Goal: Transaction & Acquisition: Purchase product/service

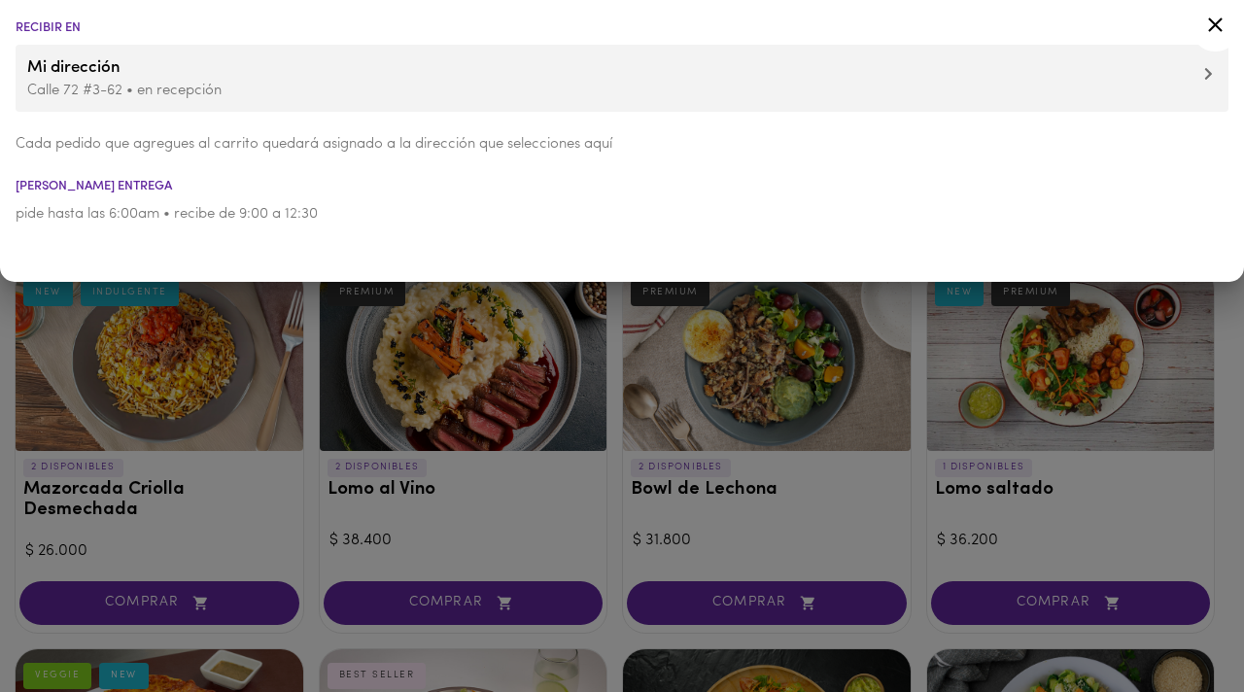
click at [1221, 22] on icon at bounding box center [1215, 25] width 24 height 24
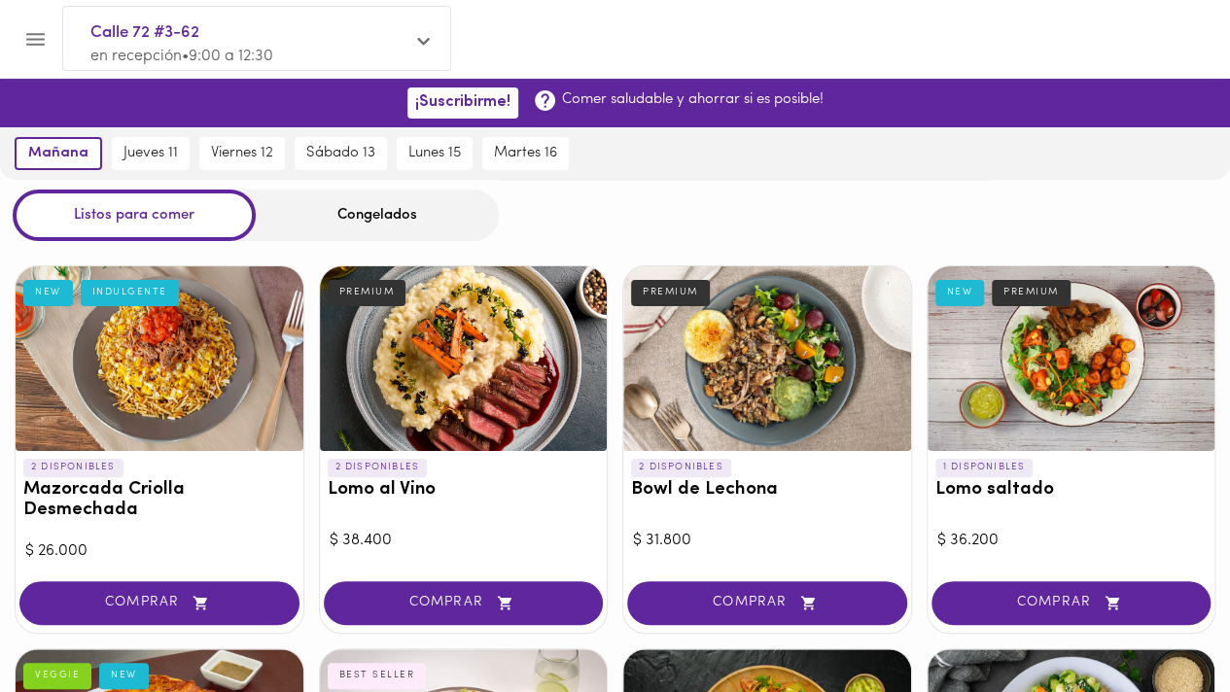
click at [390, 203] on div "Congelados" at bounding box center [377, 216] width 243 height 52
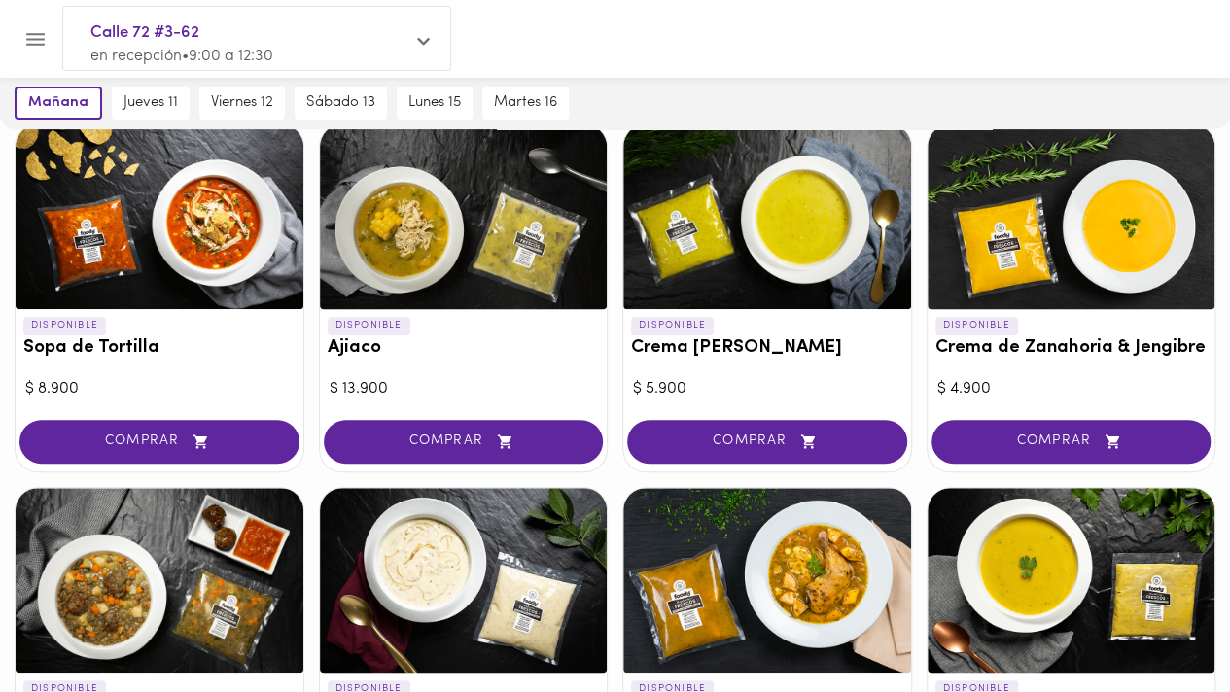
scroll to position [219, 0]
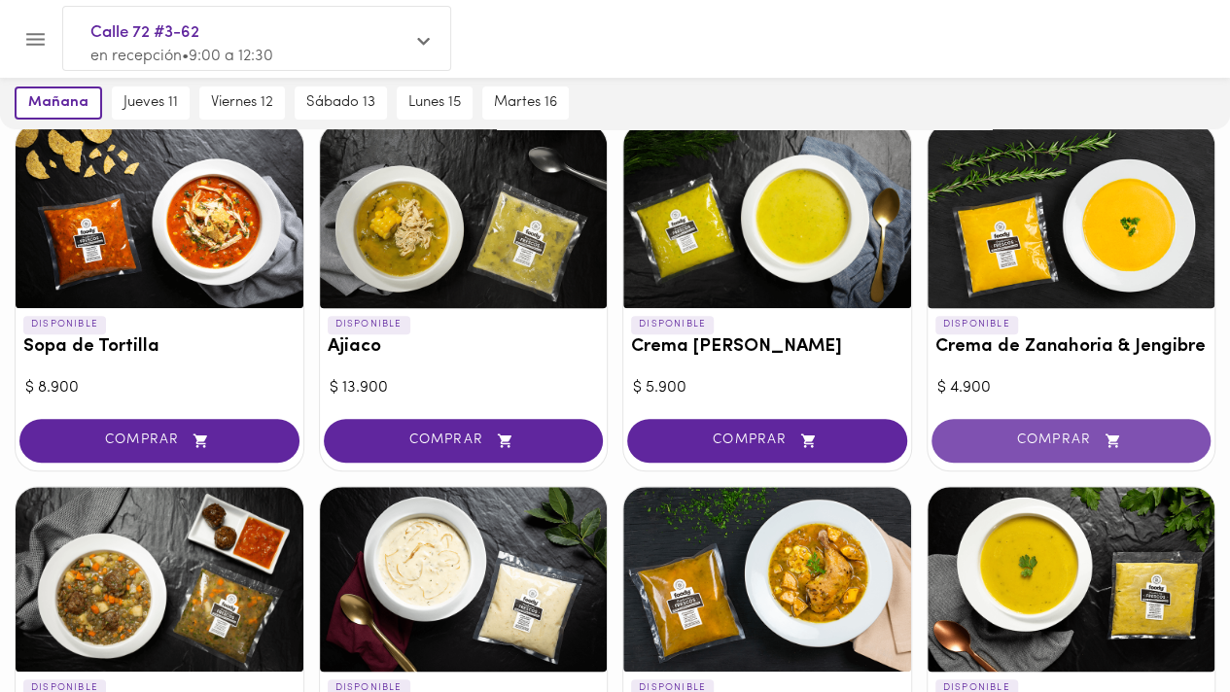
click at [1081, 451] on button "COMPRAR" at bounding box center [1071, 441] width 280 height 44
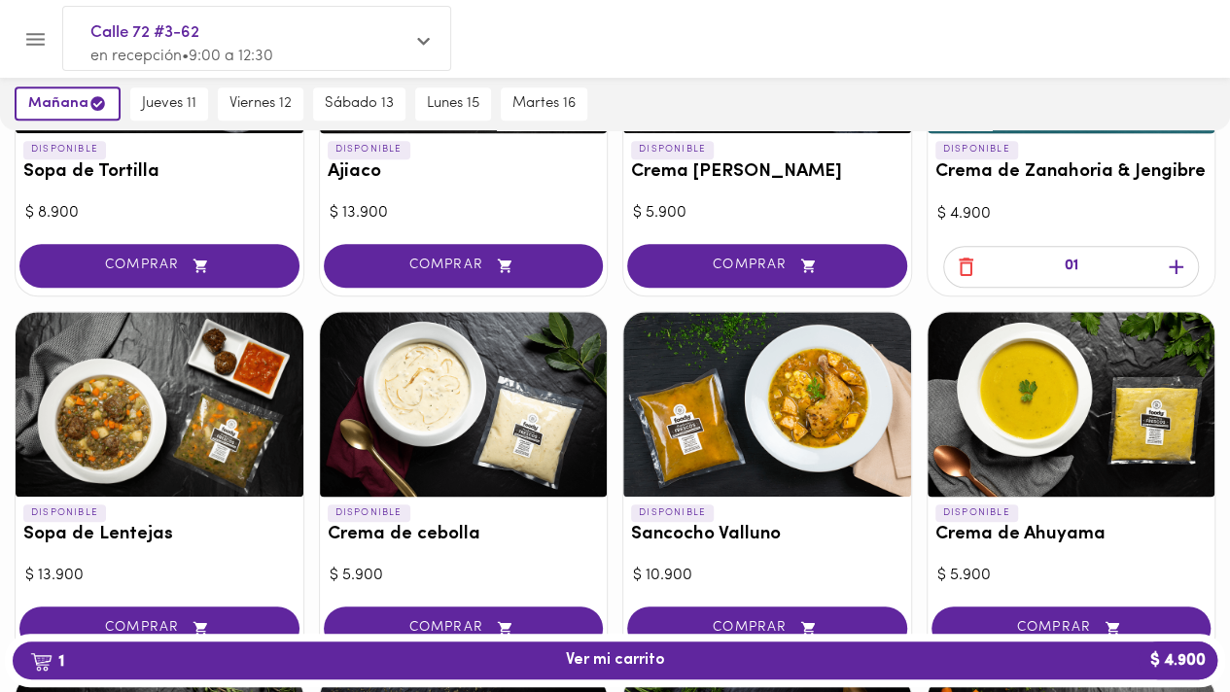
scroll to position [404, 0]
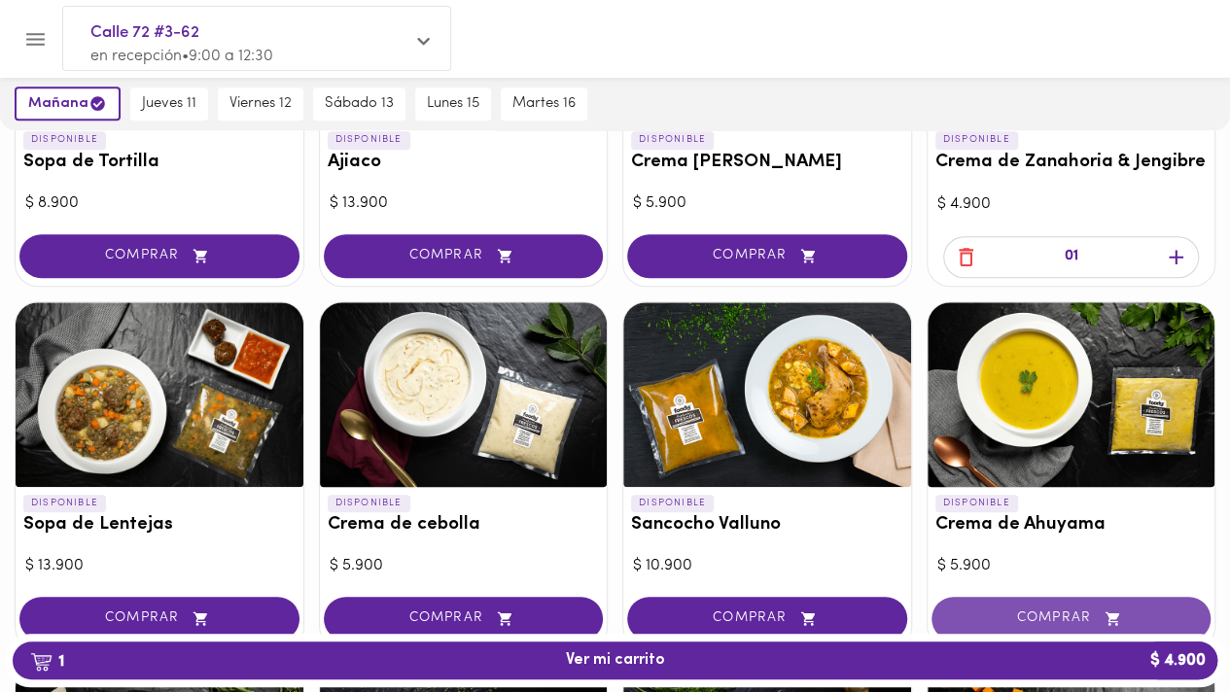
click at [1038, 614] on span "COMPRAR" at bounding box center [1071, 618] width 231 height 17
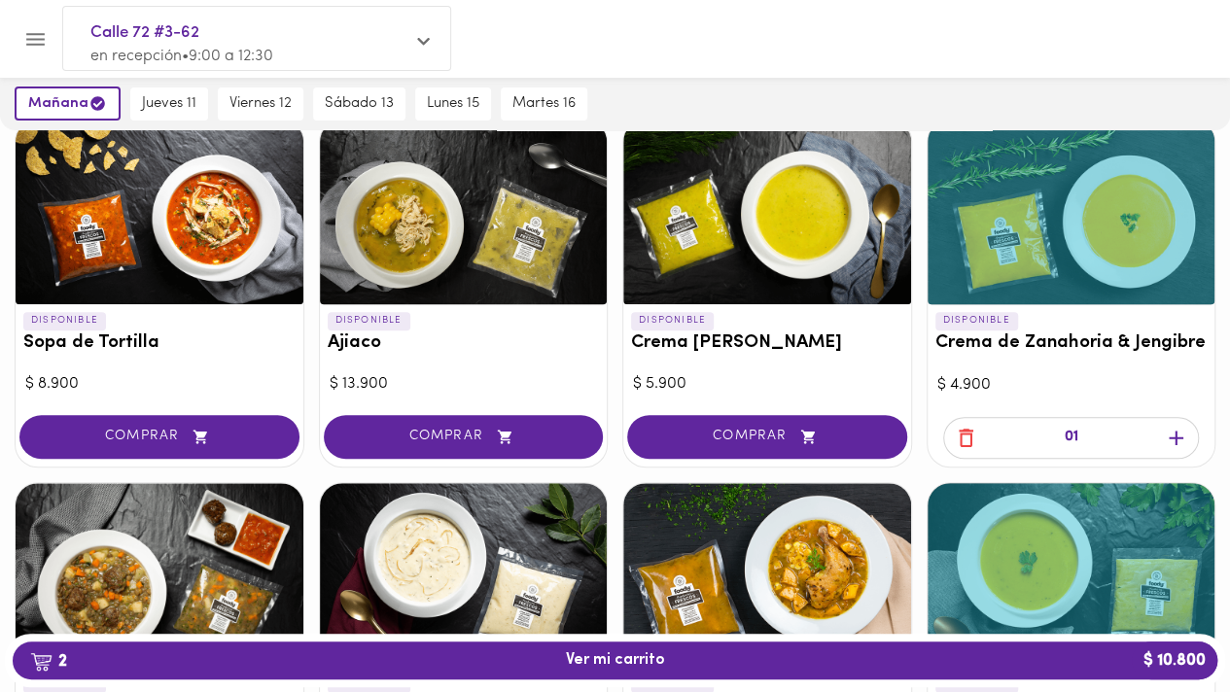
scroll to position [226, 0]
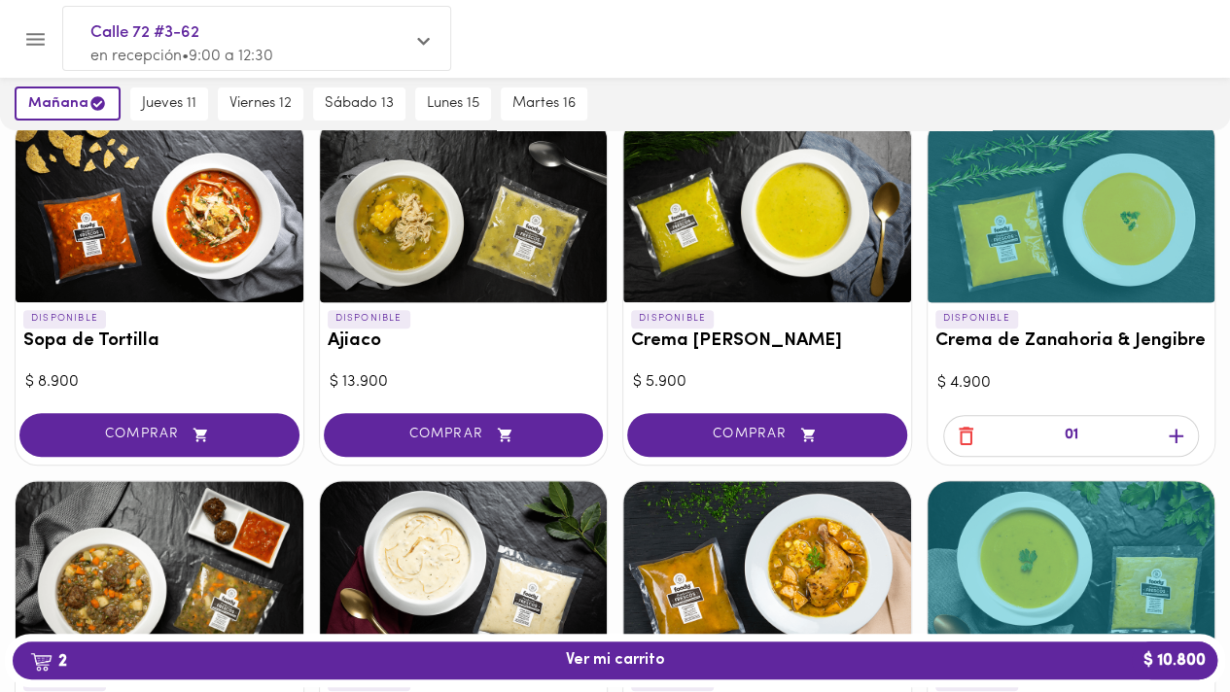
click at [1180, 425] on icon "button" at bounding box center [1176, 436] width 24 height 24
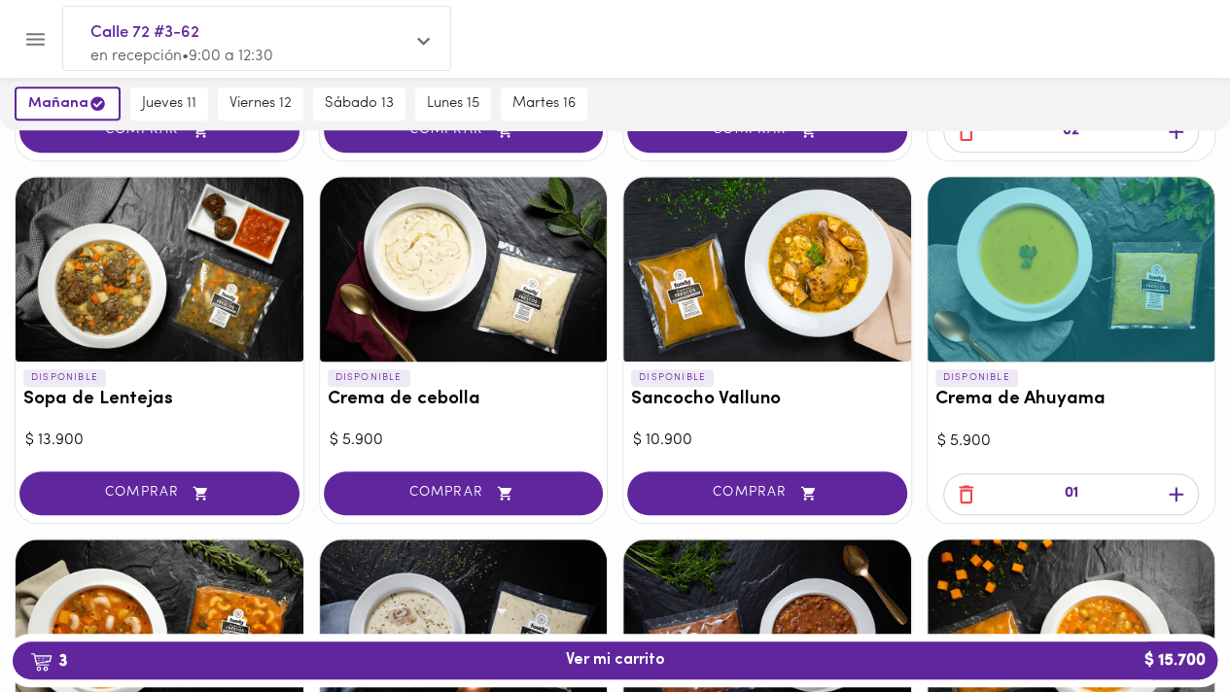
scroll to position [532, 0]
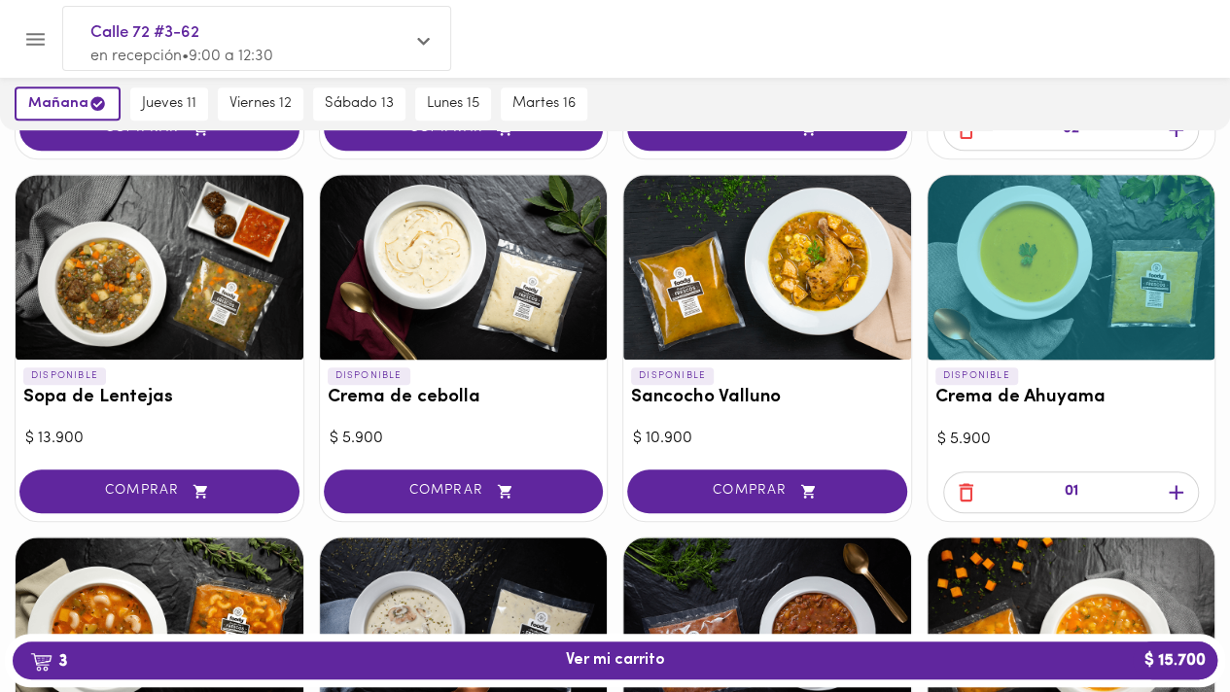
click at [1185, 502] on icon "button" at bounding box center [1176, 492] width 24 height 24
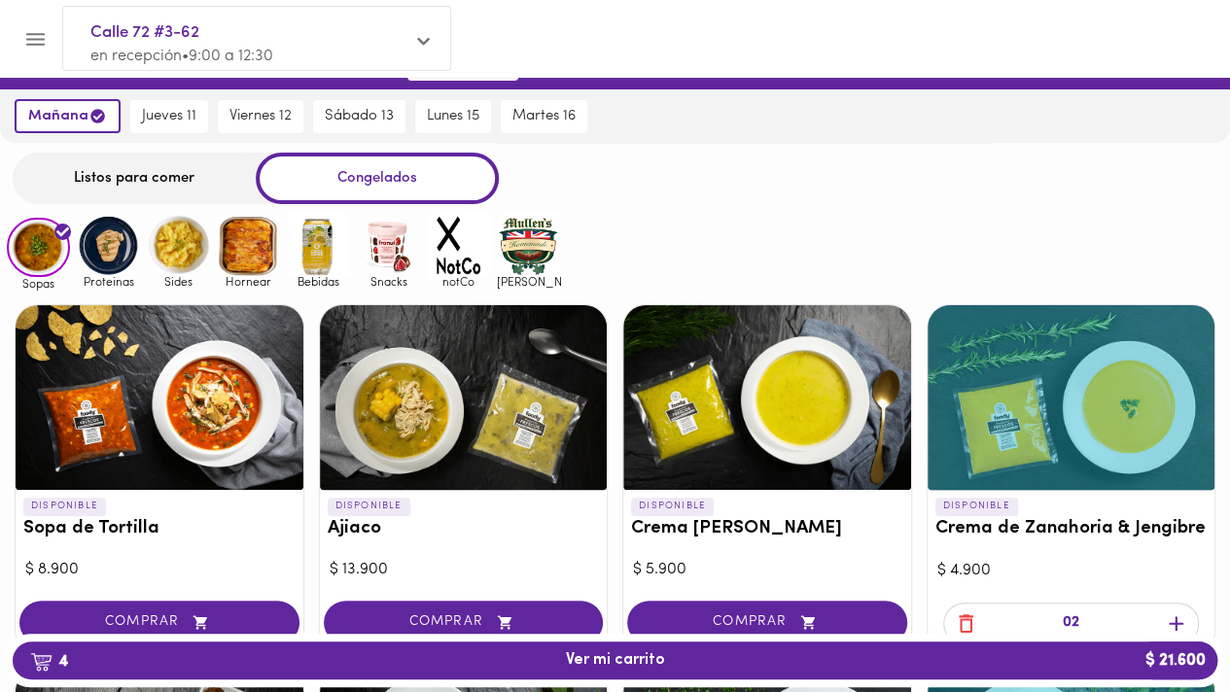
scroll to position [0, 0]
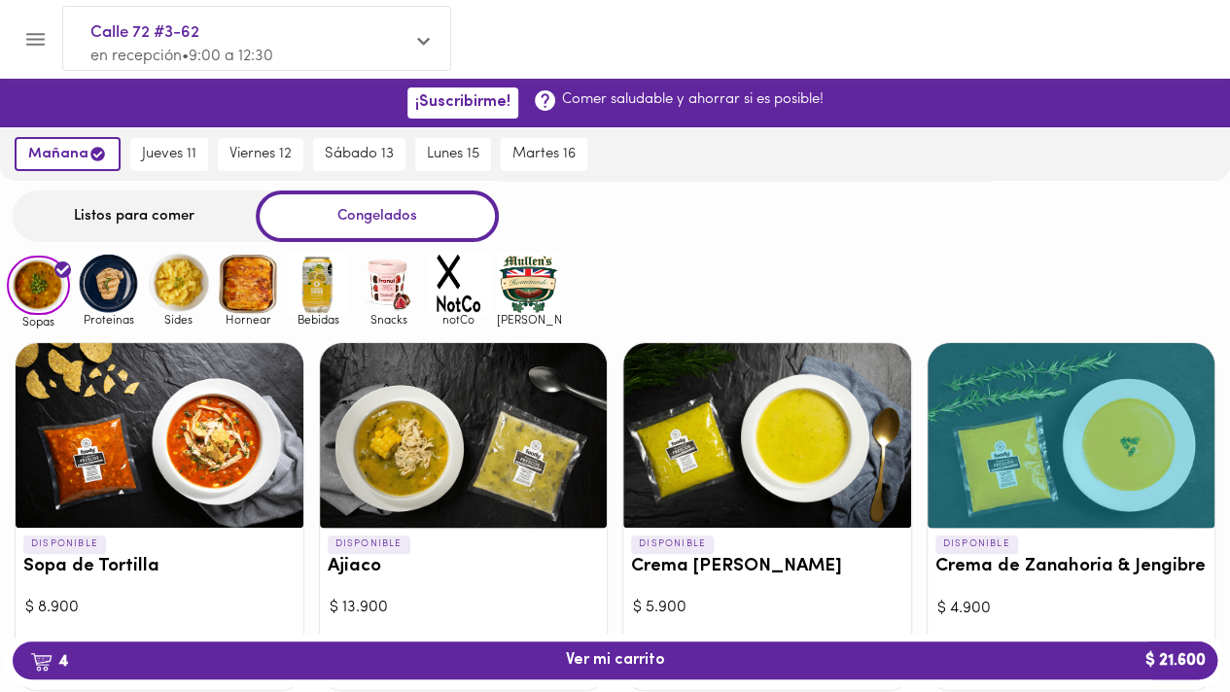
click at [95, 298] on img at bounding box center [108, 283] width 63 height 63
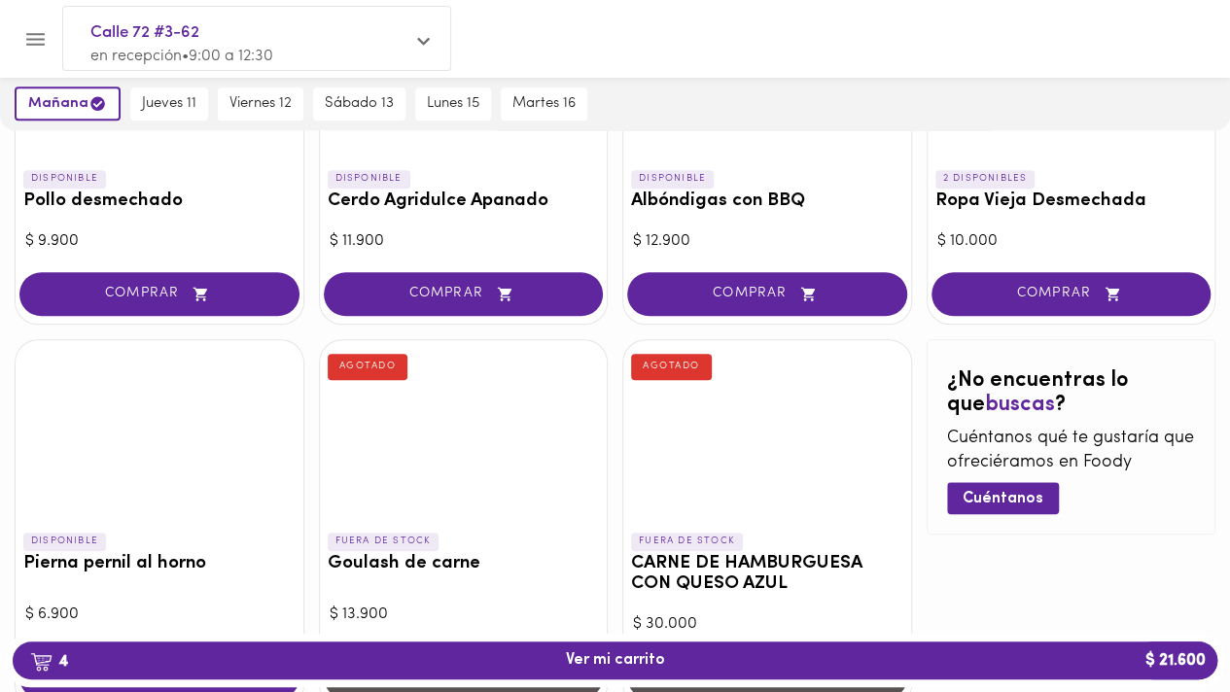
scroll to position [891, 0]
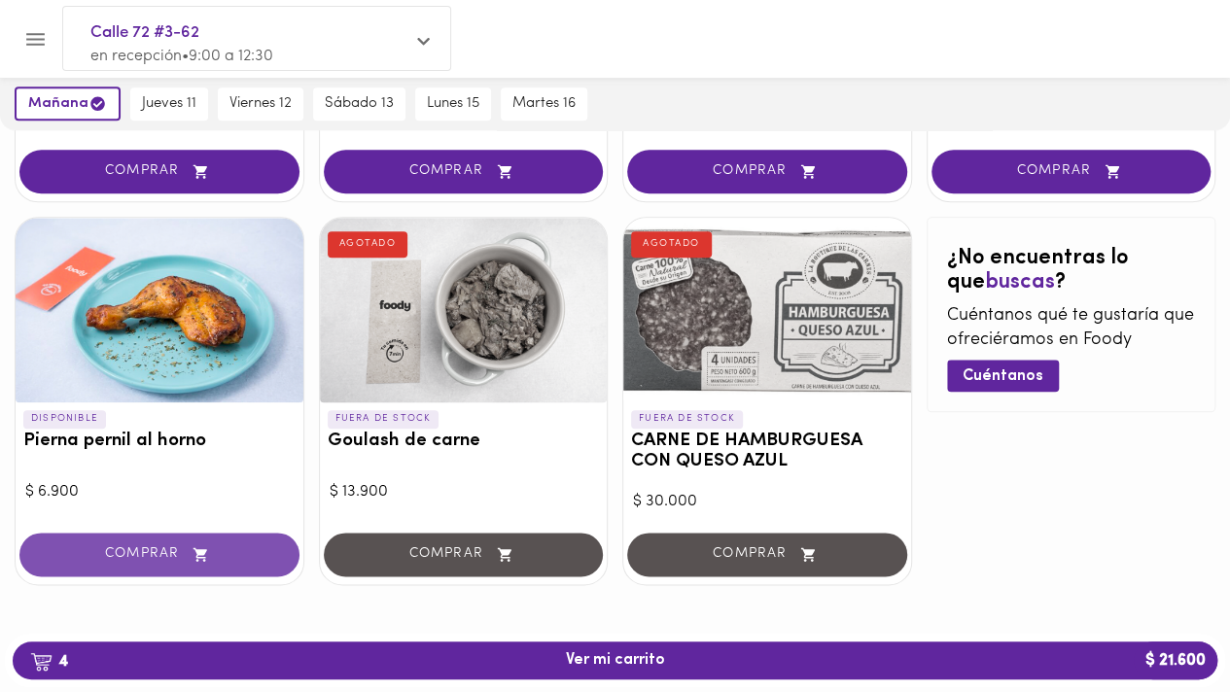
click at [158, 565] on button "COMPRAR" at bounding box center [159, 555] width 280 height 44
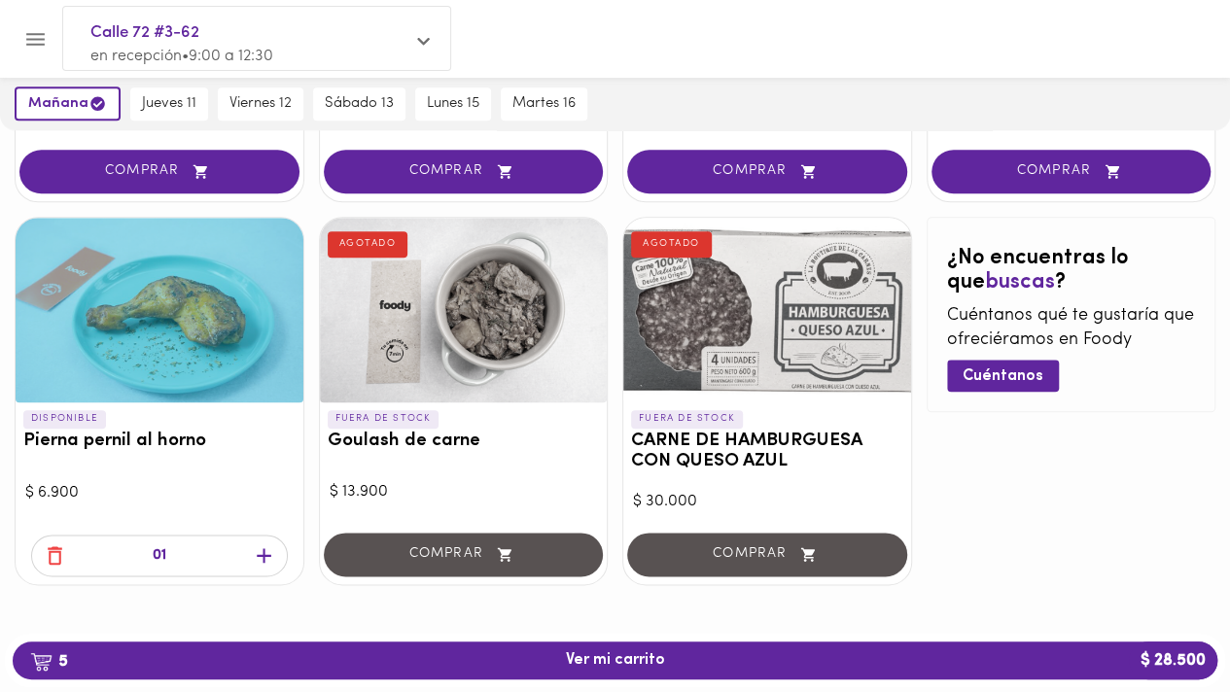
click at [270, 554] on icon "button" at bounding box center [264, 555] width 15 height 15
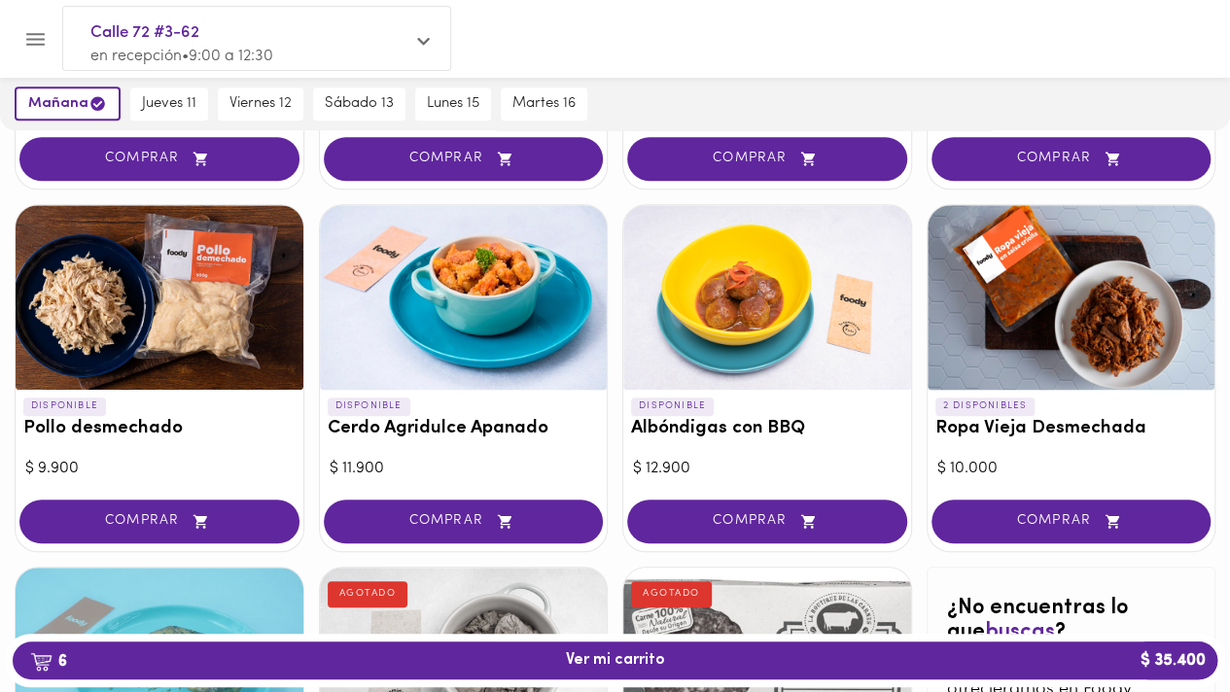
scroll to position [491, 0]
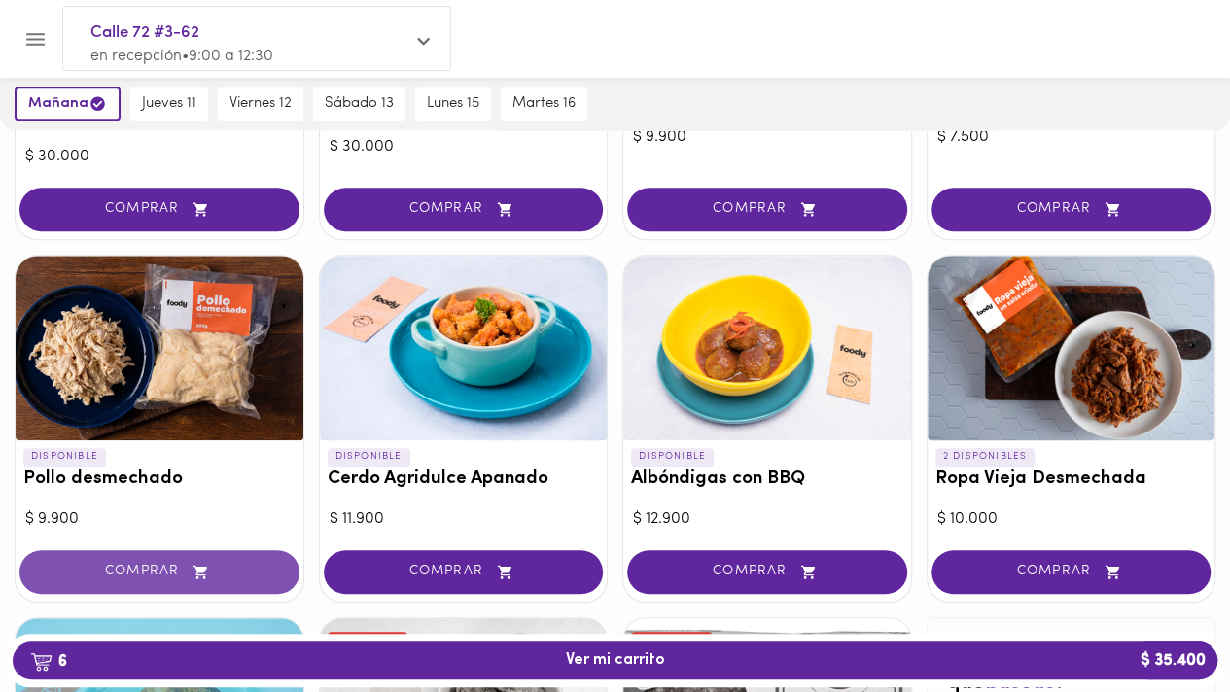
click at [141, 565] on span "COMPRAR" at bounding box center [159, 572] width 231 height 17
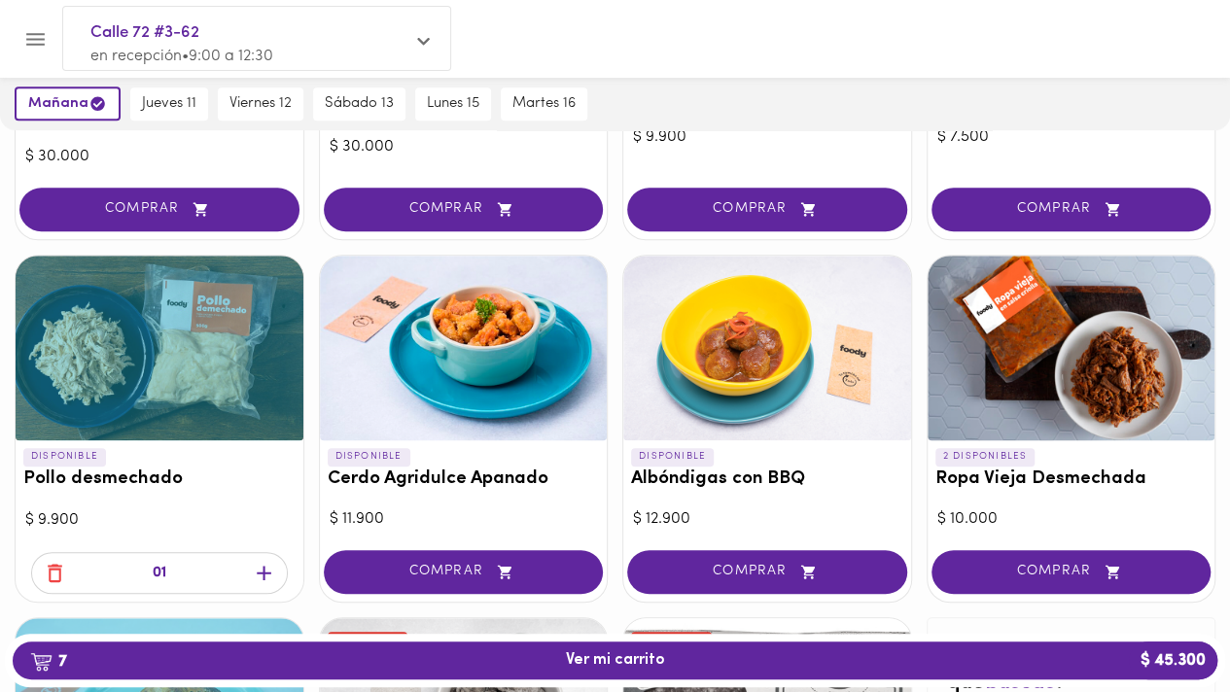
click at [264, 571] on icon "button" at bounding box center [264, 574] width 15 height 15
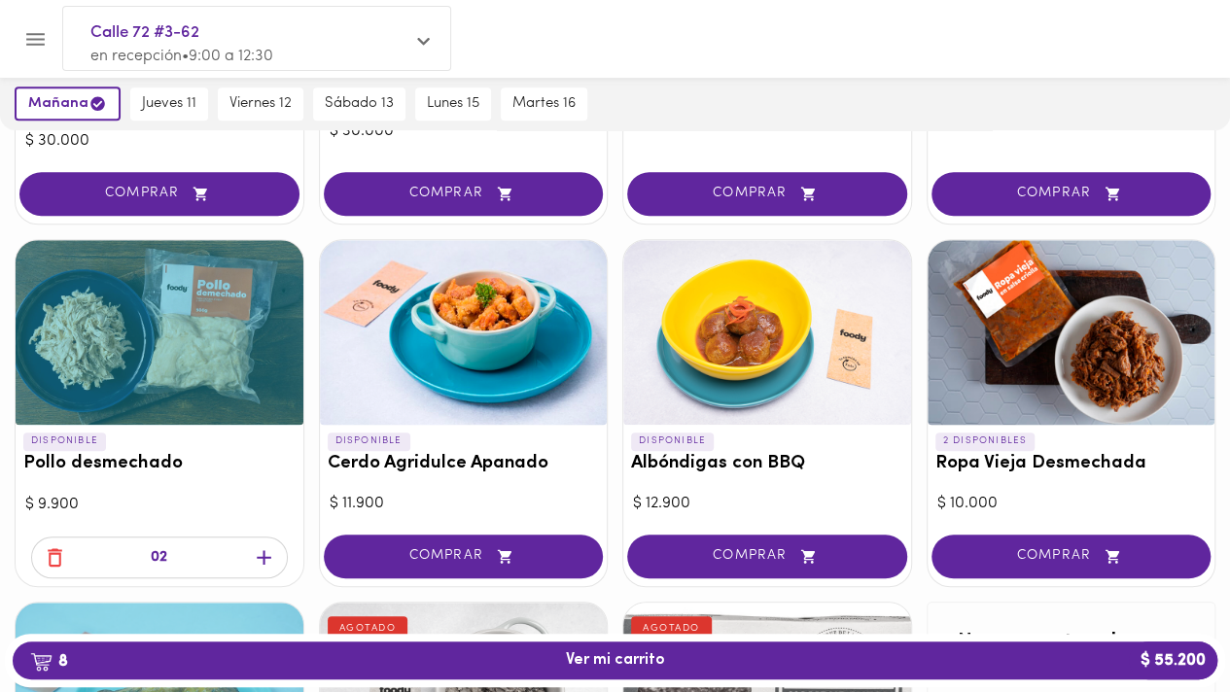
scroll to position [504, 0]
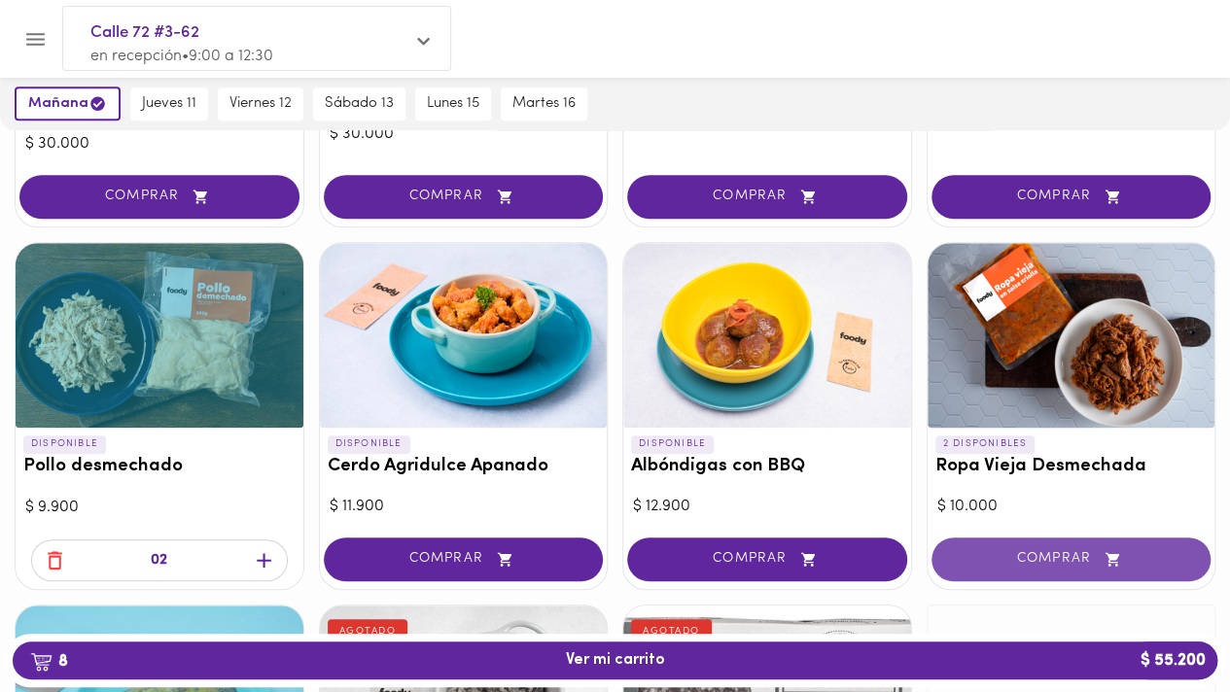
click at [1028, 559] on span "COMPRAR" at bounding box center [1071, 559] width 231 height 17
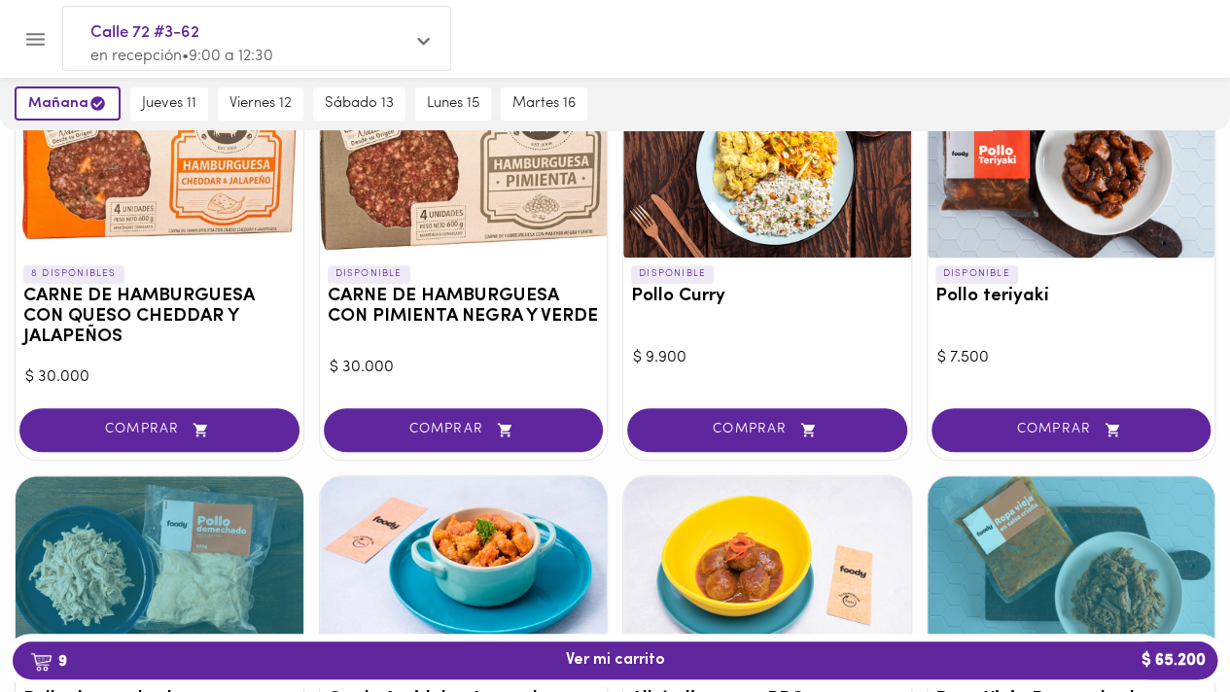
scroll to position [0, 0]
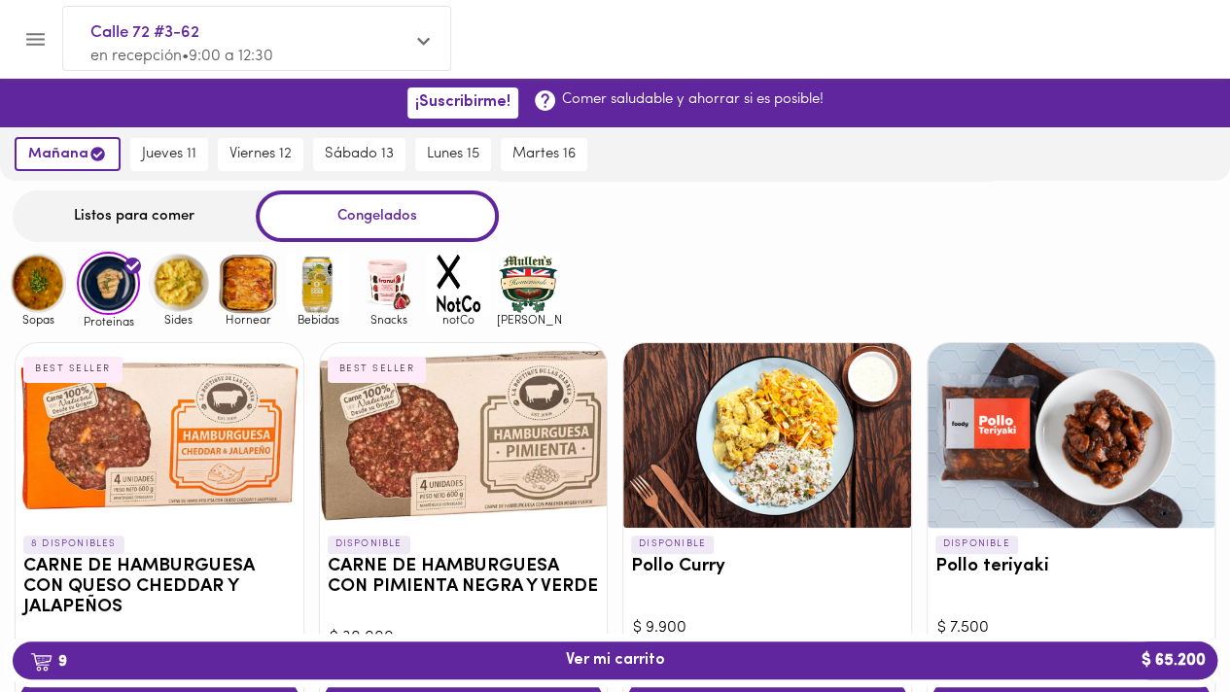
click at [183, 279] on img at bounding box center [178, 283] width 63 height 63
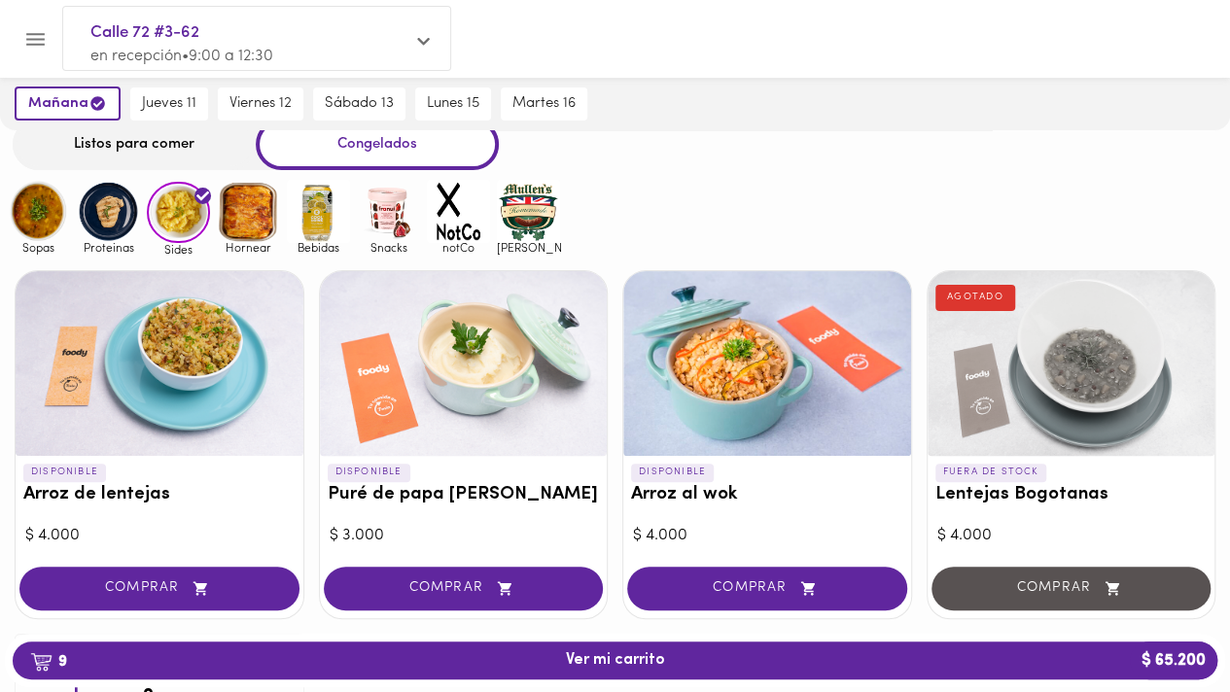
scroll to position [73, 0]
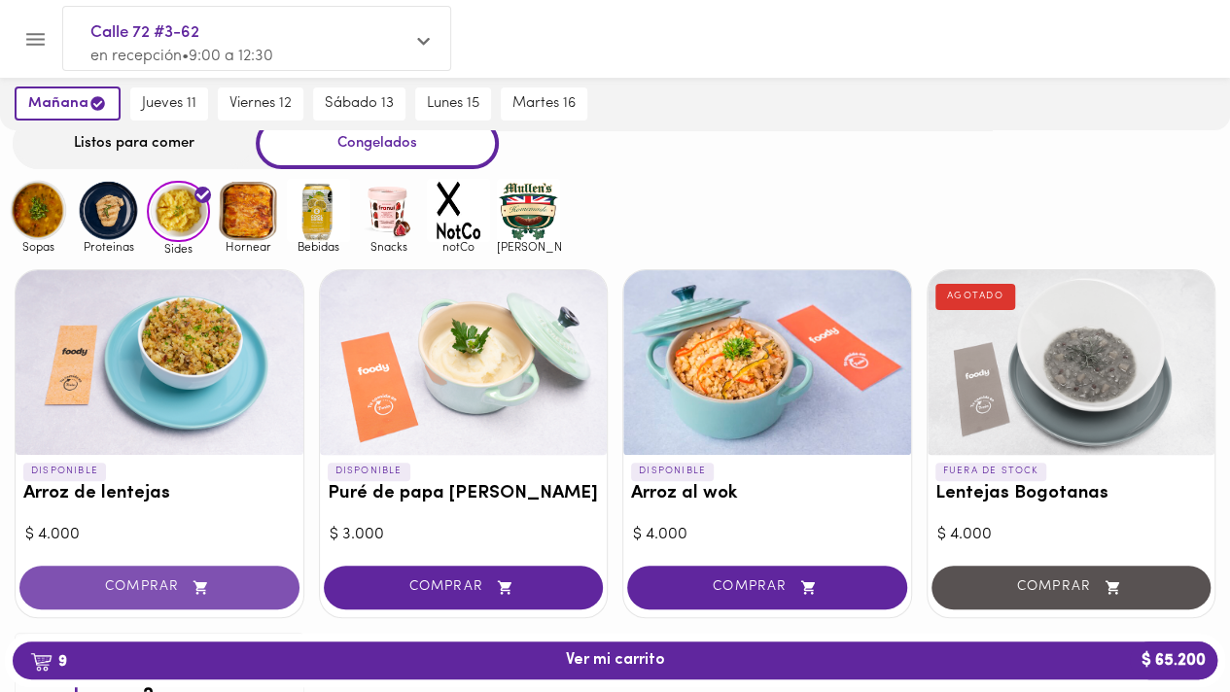
click at [156, 585] on span "COMPRAR" at bounding box center [159, 587] width 231 height 17
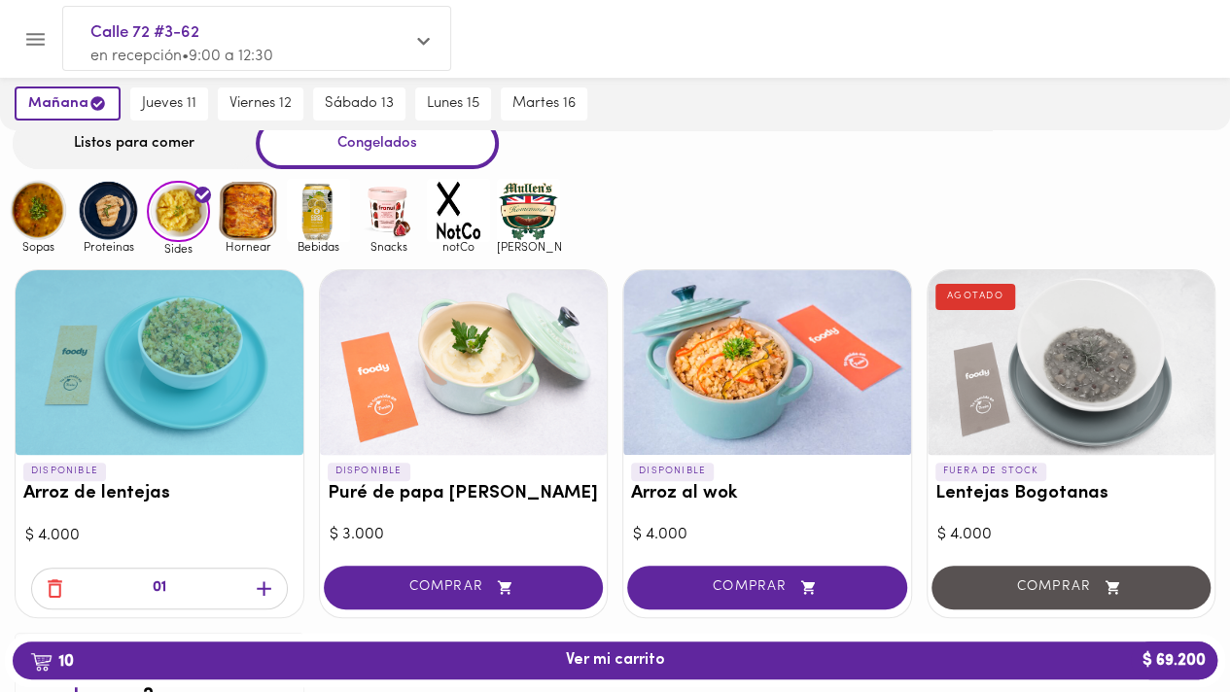
click at [253, 586] on icon "button" at bounding box center [264, 588] width 24 height 24
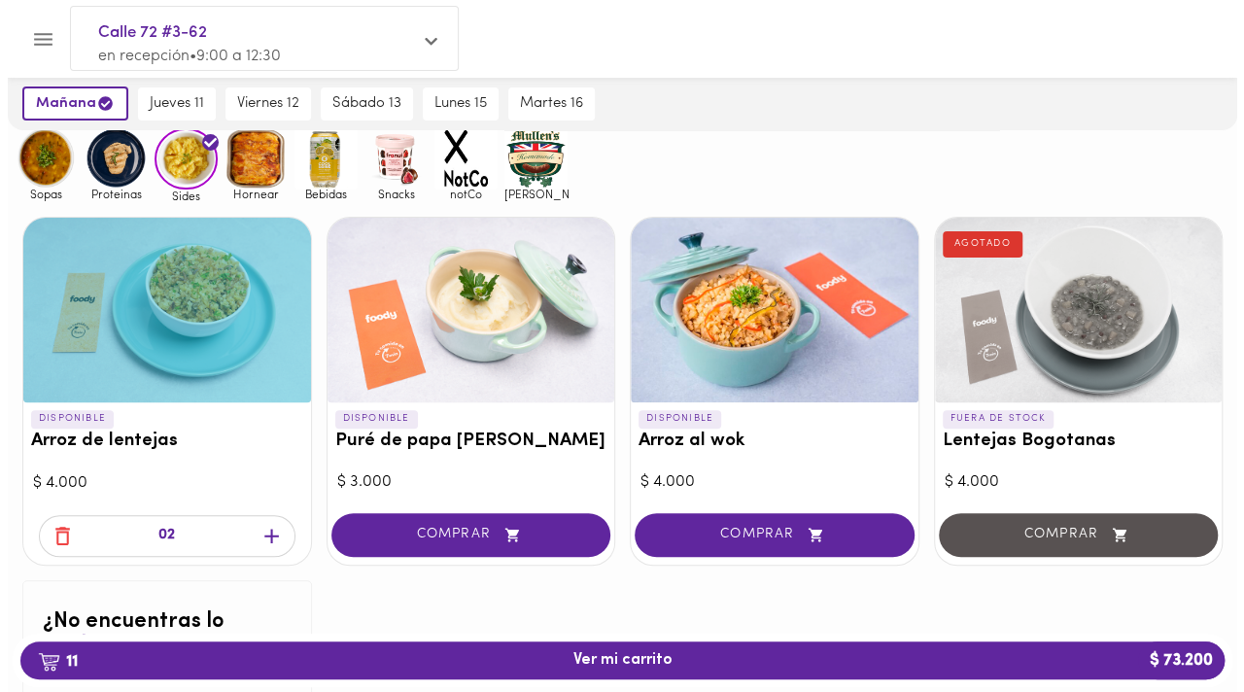
scroll to position [127, 0]
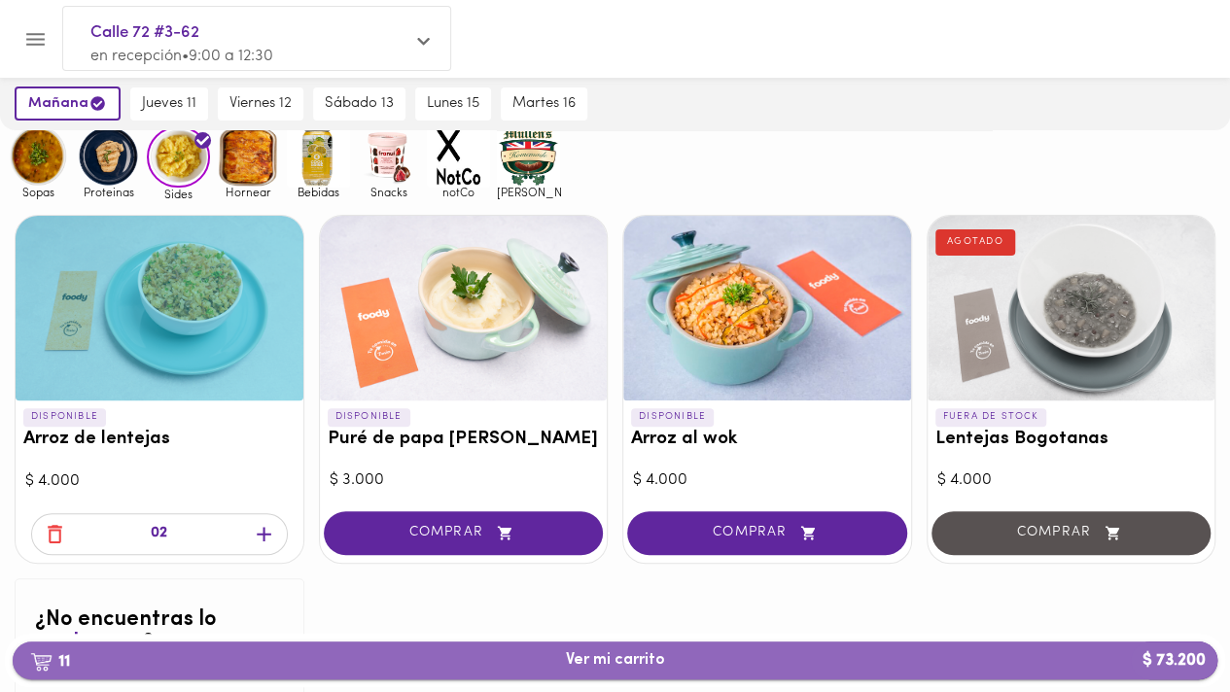
click at [618, 654] on span "11 Ver mi carrito $ 73.200" at bounding box center [615, 660] width 99 height 18
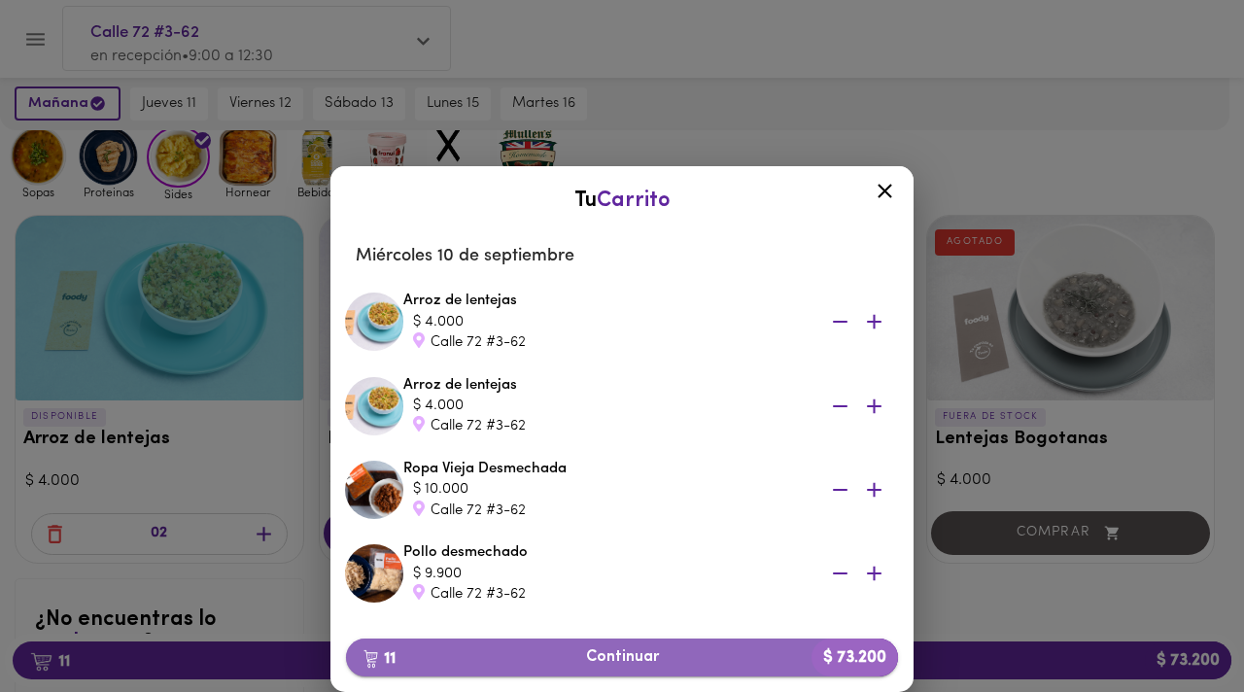
click at [628, 648] on span "11 Continuar $ 73.200" at bounding box center [622, 657] width 521 height 18
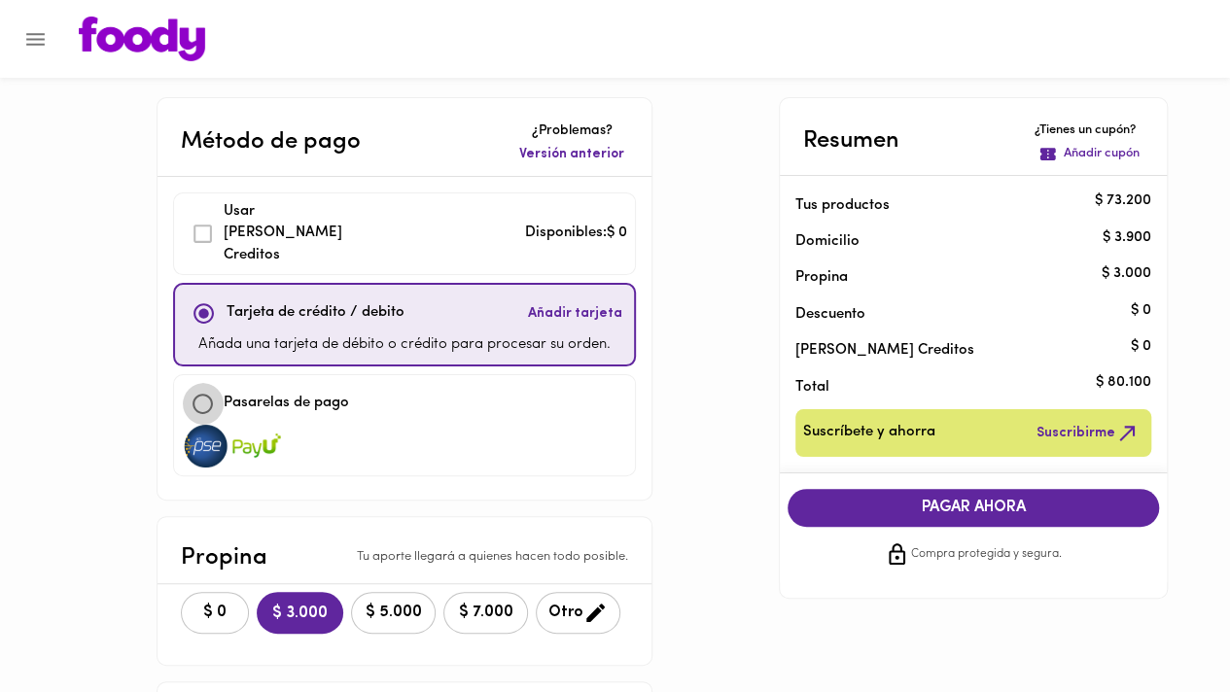
click at [194, 383] on input "checkbox" at bounding box center [203, 404] width 42 height 42
checkbox input "true"
checkbox input "false"
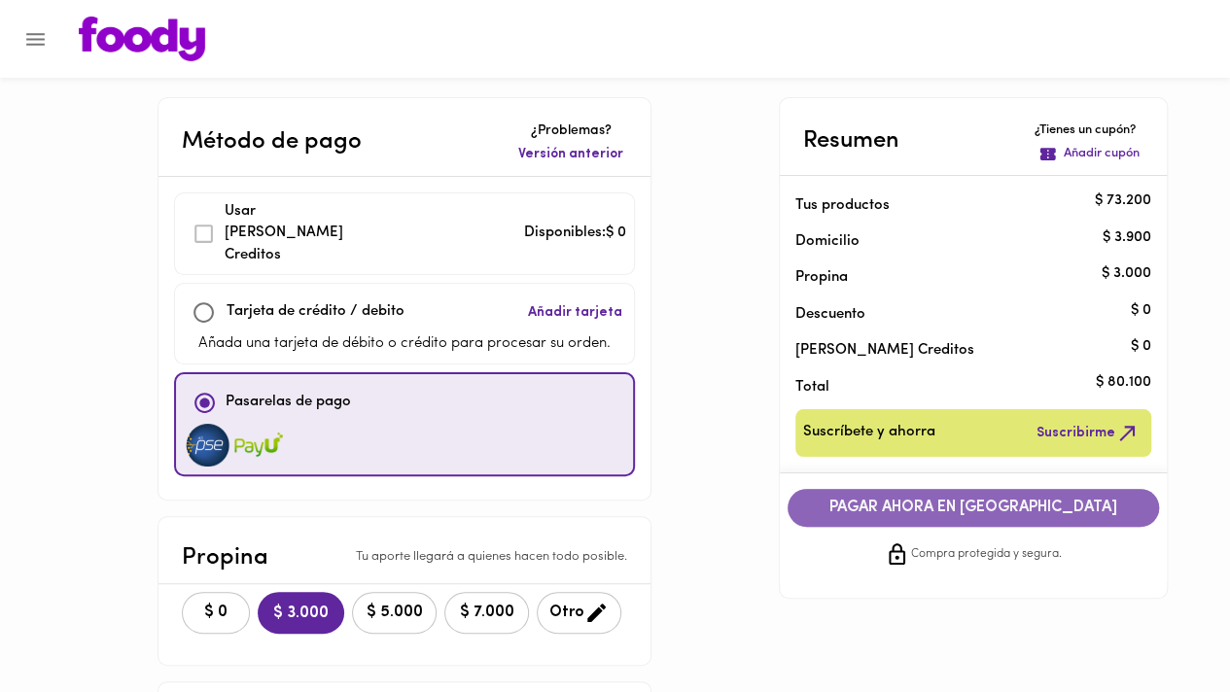
click at [1013, 506] on span "PAGAR AHORA EN [GEOGRAPHIC_DATA]" at bounding box center [973, 508] width 332 height 18
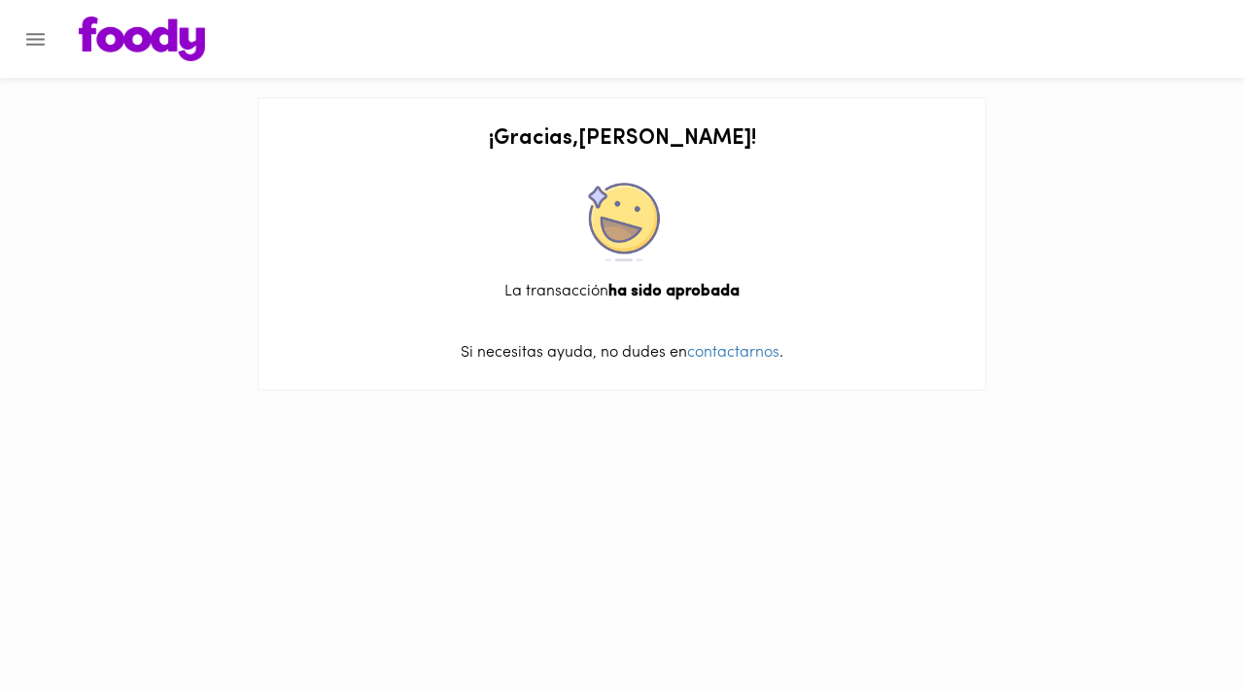
click at [169, 49] on img at bounding box center [142, 39] width 126 height 45
